Goal: Task Accomplishment & Management: Manage account settings

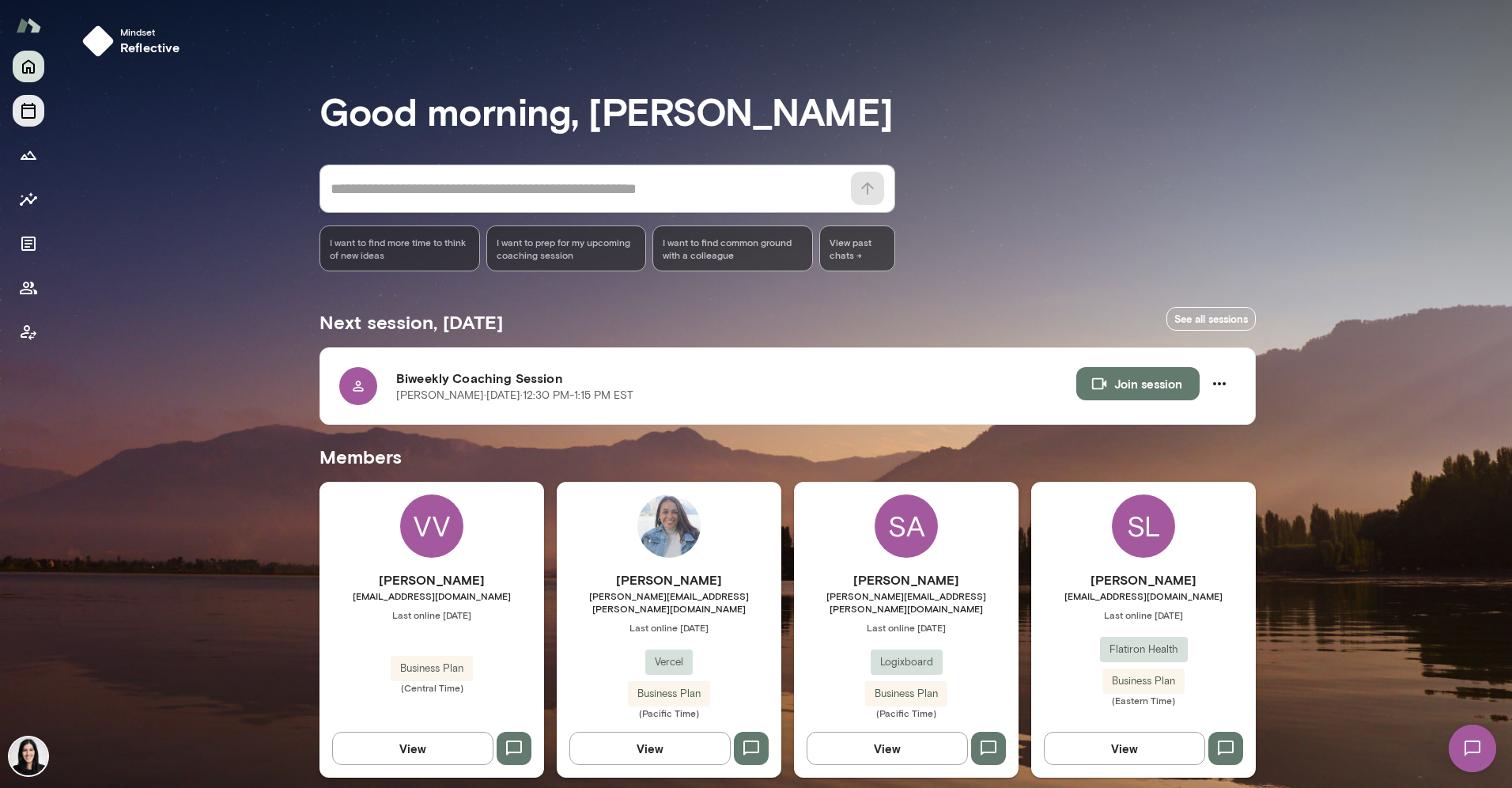
click at [21, 110] on icon "Sessions" at bounding box center [28, 110] width 19 height 19
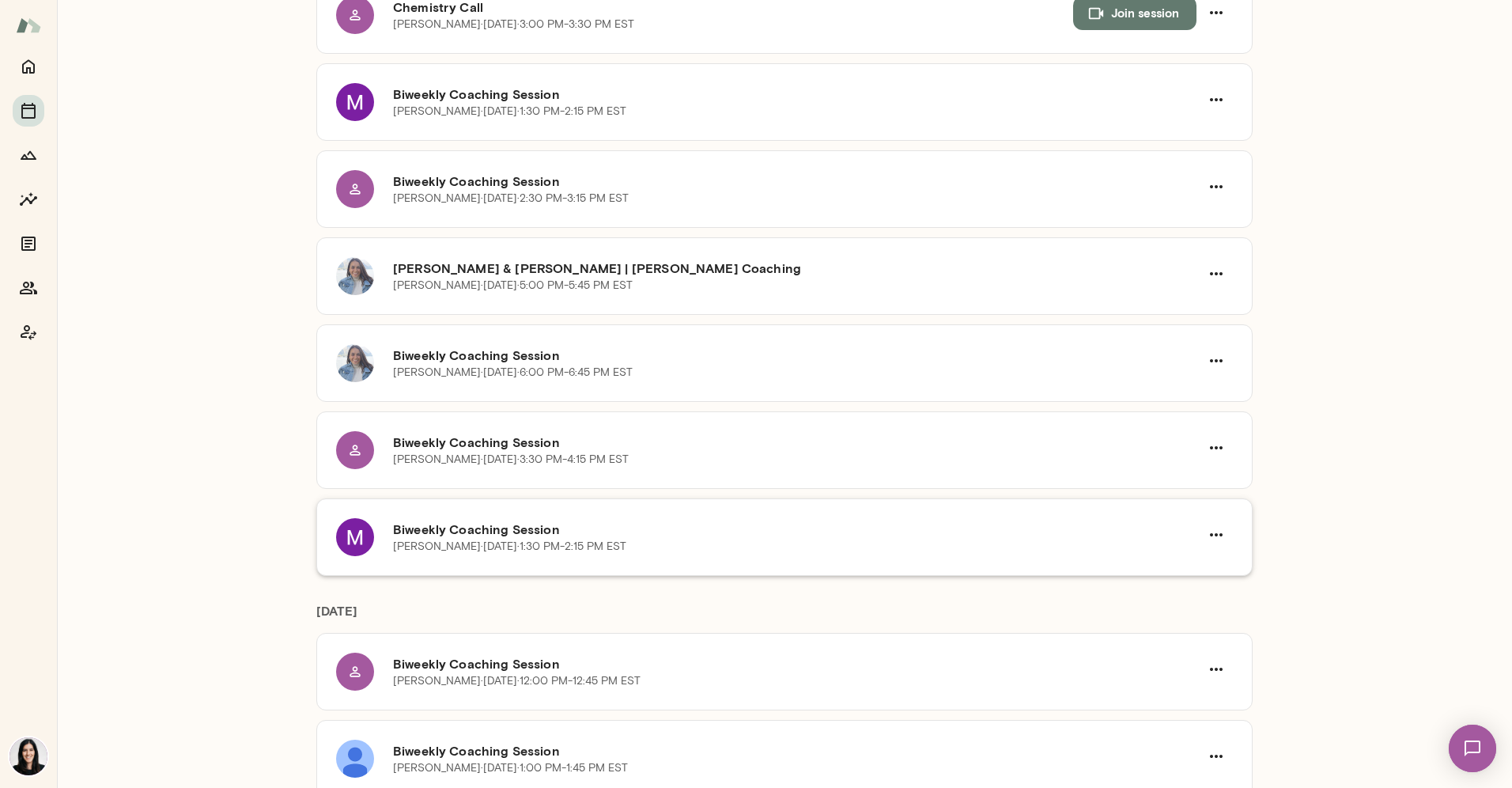
scroll to position [358, 0]
click at [1220, 536] on button "button" at bounding box center [1216, 535] width 33 height 33
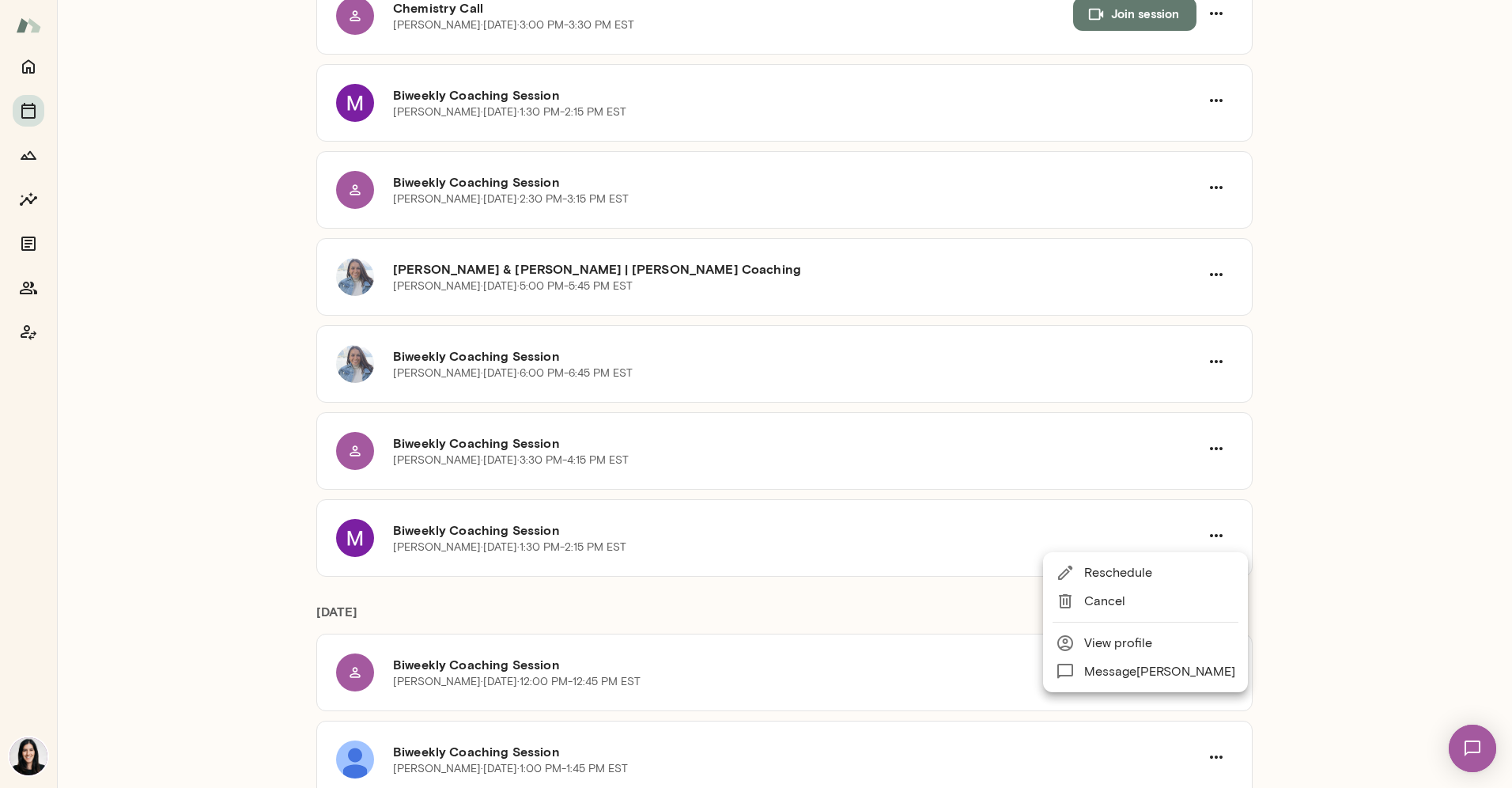
click at [1173, 609] on span "Cancel" at bounding box center [1159, 601] width 151 height 19
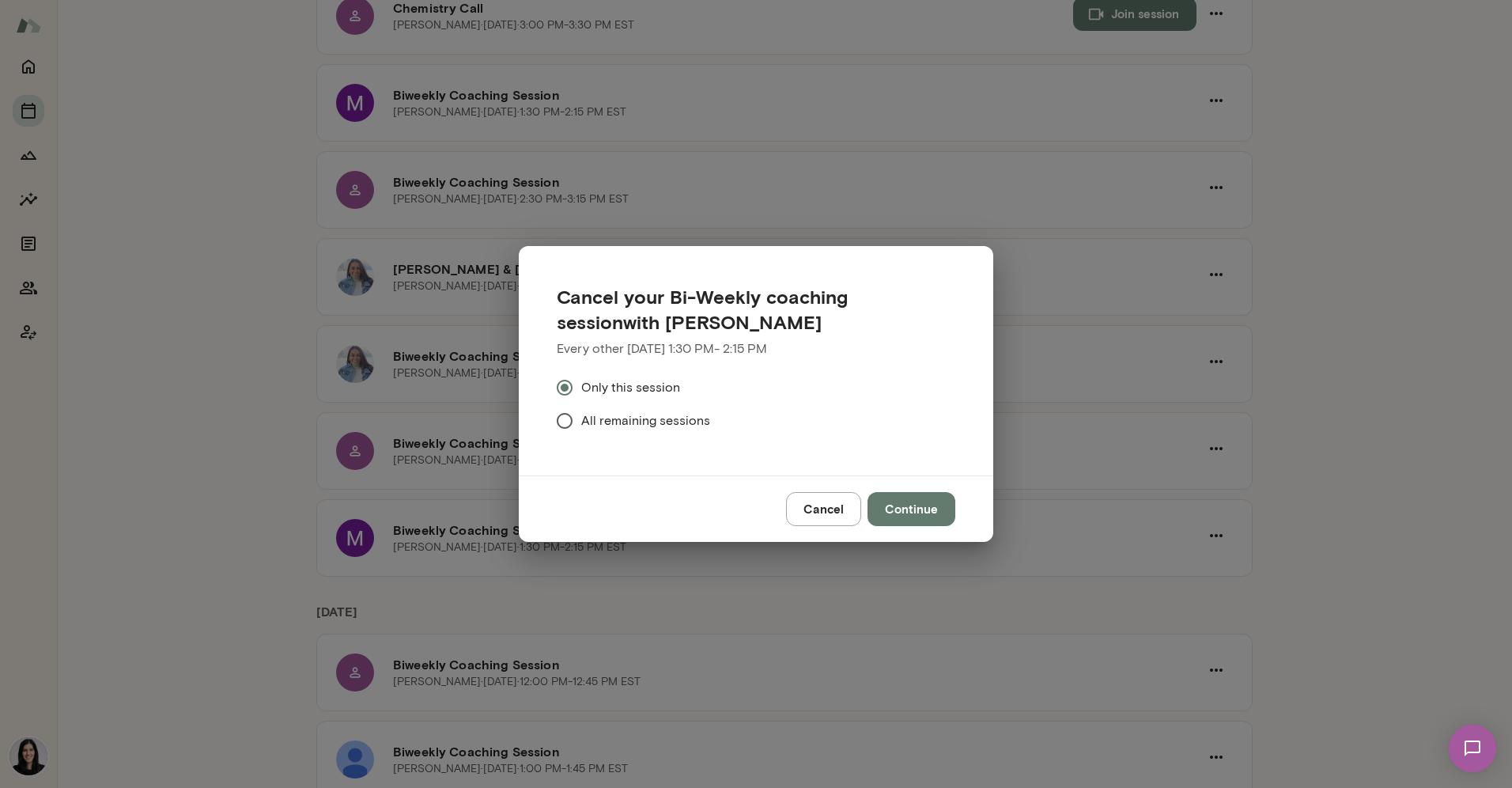
click at [929, 507] on button "Continue" at bounding box center [911, 508] width 88 height 33
